Goal: Check status: Check status

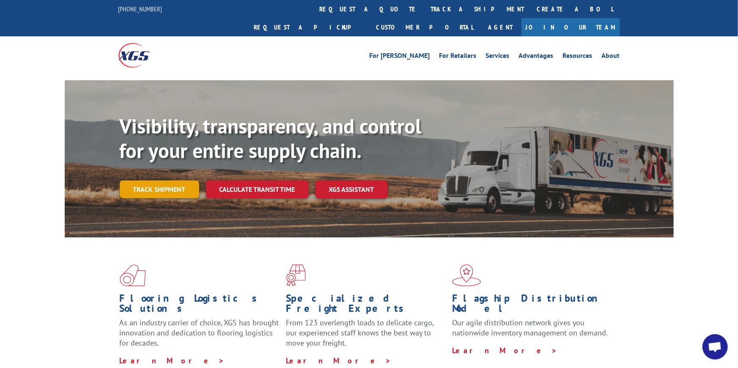
click at [152, 181] on link "Track shipment" at bounding box center [159, 190] width 79 height 18
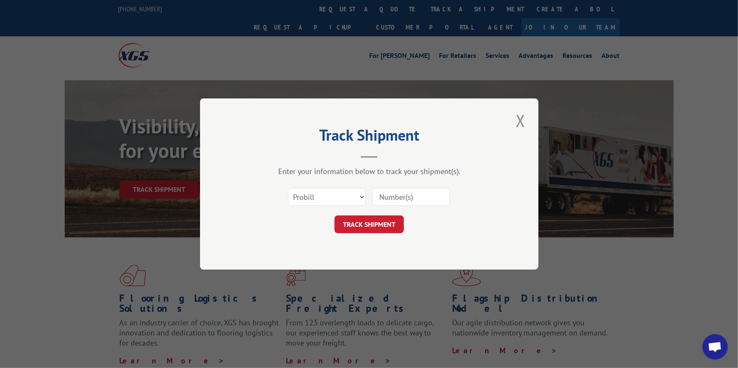
click at [290, 187] on div "Select category... Probill BOL PO" at bounding box center [326, 196] width 77 height 19
click at [296, 192] on select "Select category... Probill BOL PO" at bounding box center [327, 197] width 78 height 18
select select "bol"
type input "CP-028843.A"
click at [352, 224] on button "TRACK SHIPMENT" at bounding box center [368, 225] width 69 height 18
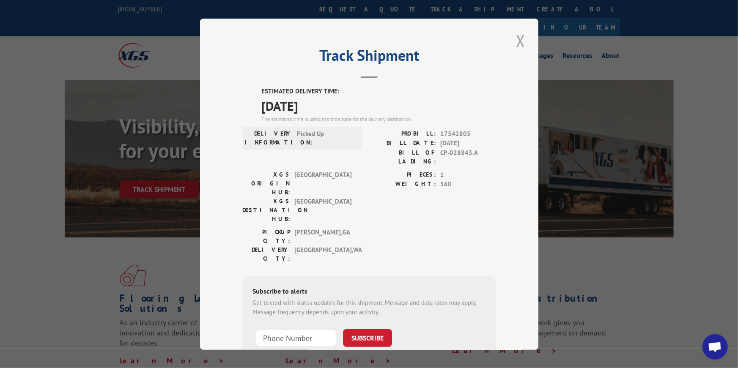
click at [522, 40] on button "Close modal" at bounding box center [520, 40] width 14 height 23
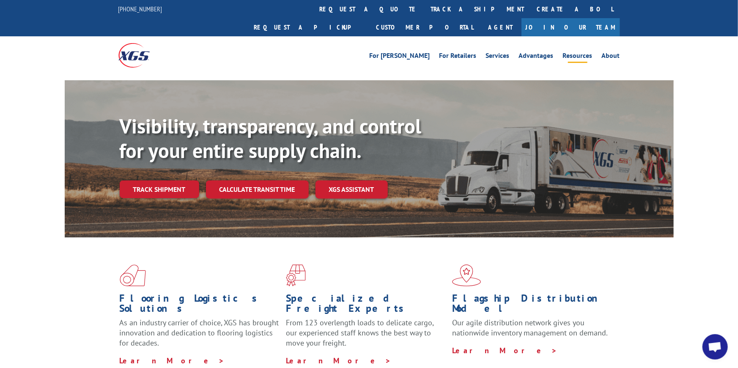
click at [576, 52] on link "Resources" at bounding box center [578, 56] width 30 height 9
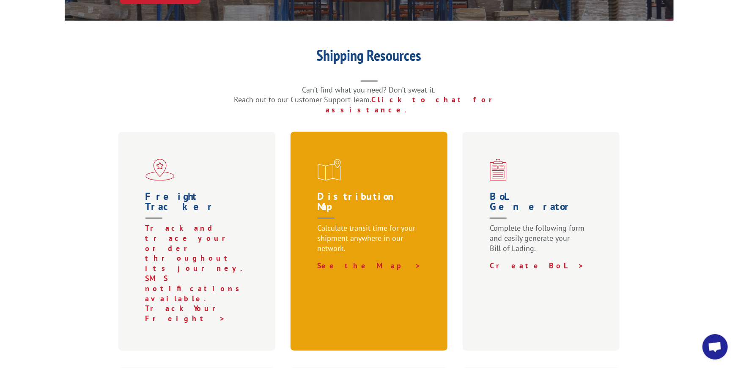
scroll to position [197, 0]
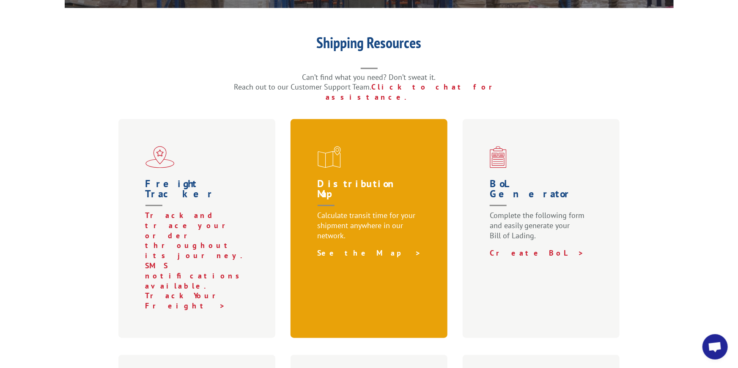
click at [338, 248] on link "See the Map >" at bounding box center [369, 253] width 104 height 10
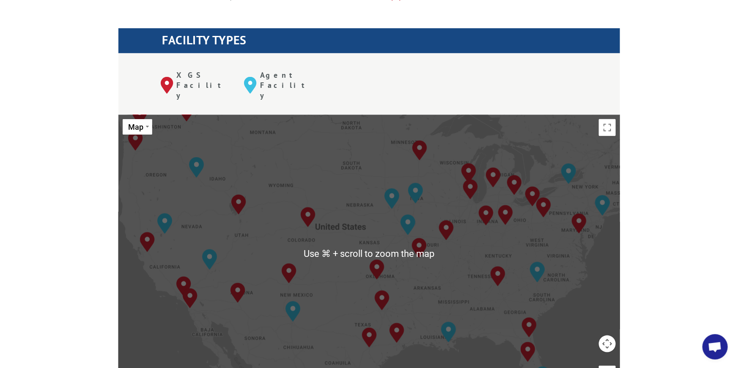
scroll to position [304, 0]
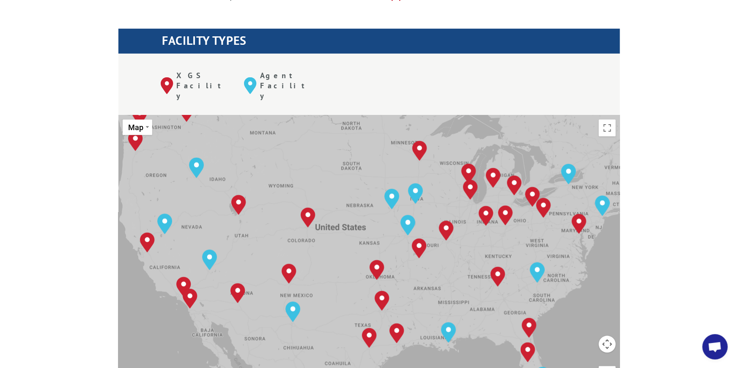
click at [152, 164] on div "To navigate, press the arrow keys. Albuquerque, NM Baltimore, MD Boise, ID Char…" at bounding box center [368, 254] width 501 height 278
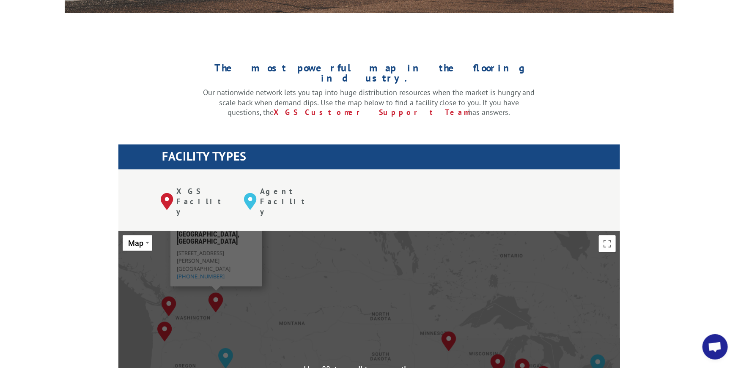
scroll to position [186, 0]
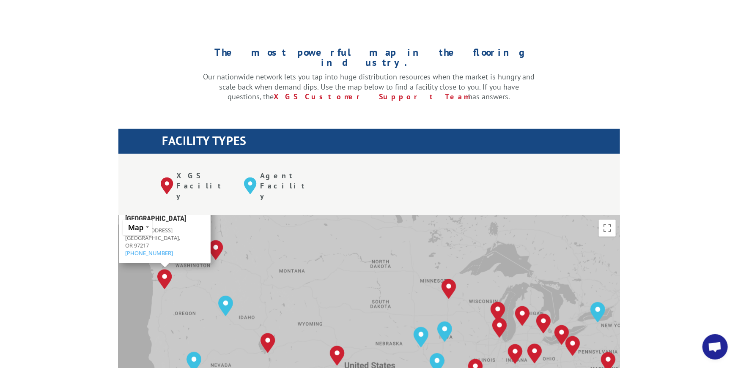
scroll to position [203, 0]
click at [194, 246] on div "To navigate, press the arrow keys. Albuquerque, NM Baltimore, MD Boise, ID Char…" at bounding box center [368, 355] width 501 height 278
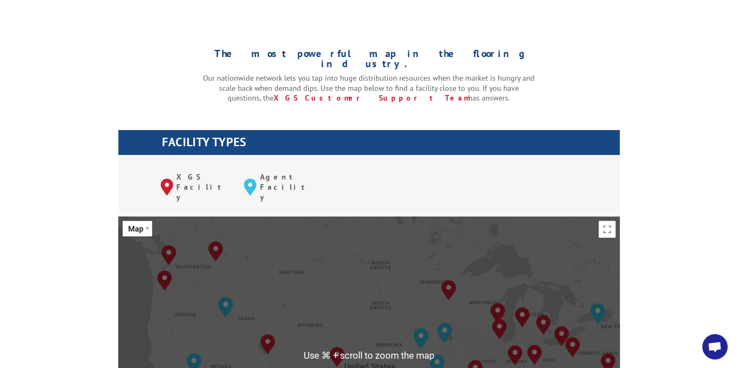
scroll to position [201, 0]
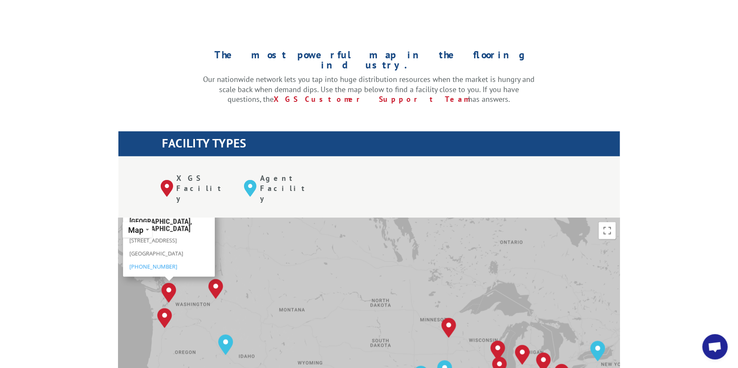
click at [172, 249] on p "Kent, WA 98032" at bounding box center [168, 255] width 79 height 13
drag, startPoint x: 183, startPoint y: 217, endPoint x: 191, endPoint y: 222, distance: 9.4
click at [191, 236] on div "6111 South 228th St Kent, WA 98032 (253) 856-8888" at bounding box center [168, 253] width 79 height 34
click at [145, 222] on button "Map" at bounding box center [138, 230] width 30 height 16
